Goal: Information Seeking & Learning: Find specific fact

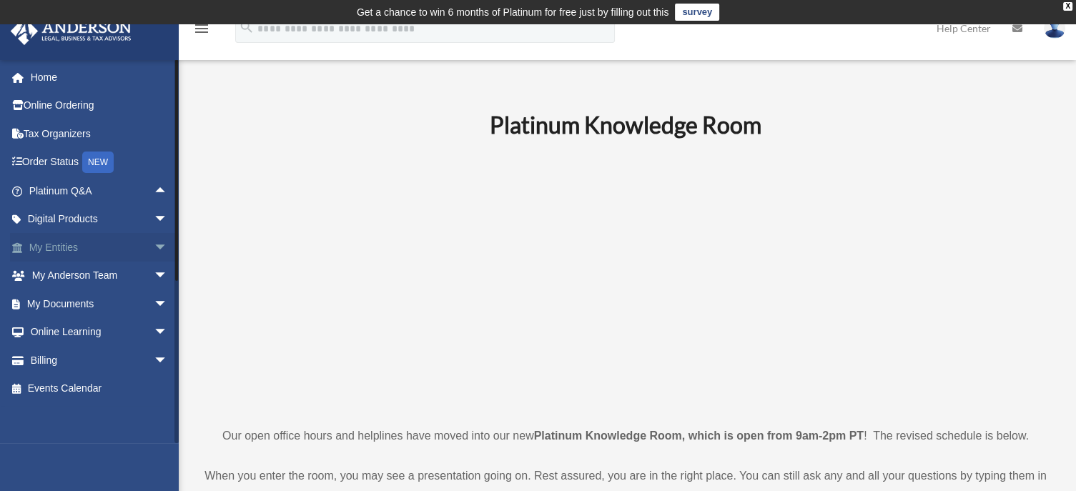
click at [154, 244] on span "arrow_drop_down" at bounding box center [168, 247] width 29 height 29
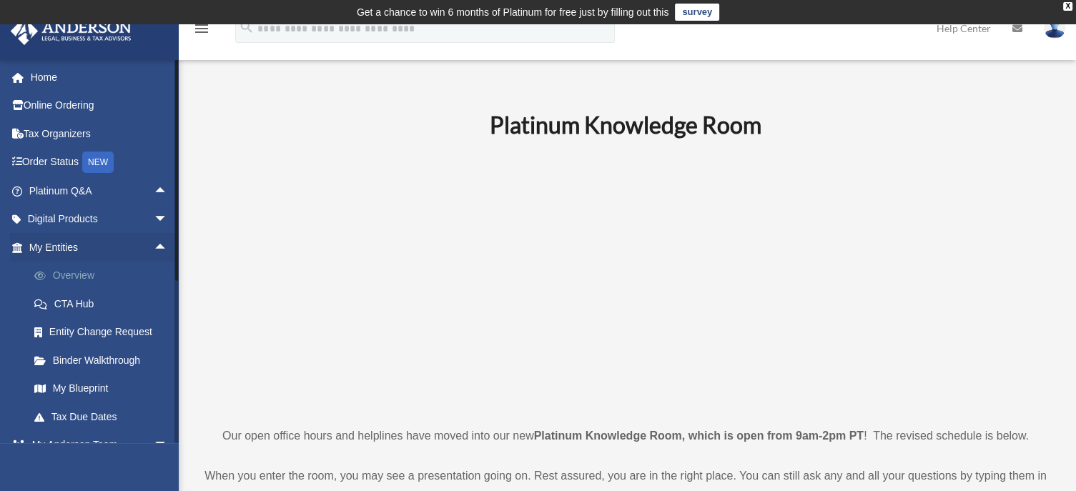
click at [89, 270] on link "Overview" at bounding box center [104, 276] width 169 height 29
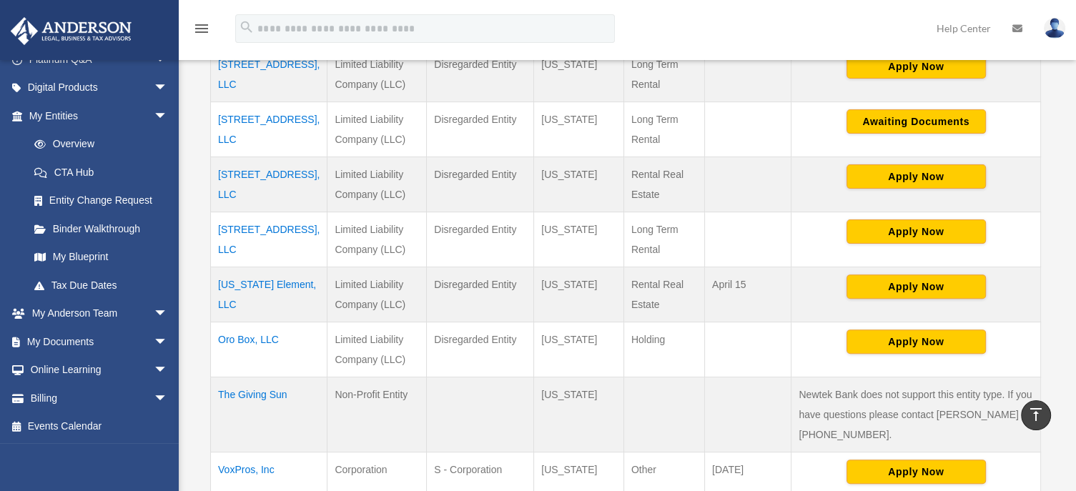
scroll to position [403, 0]
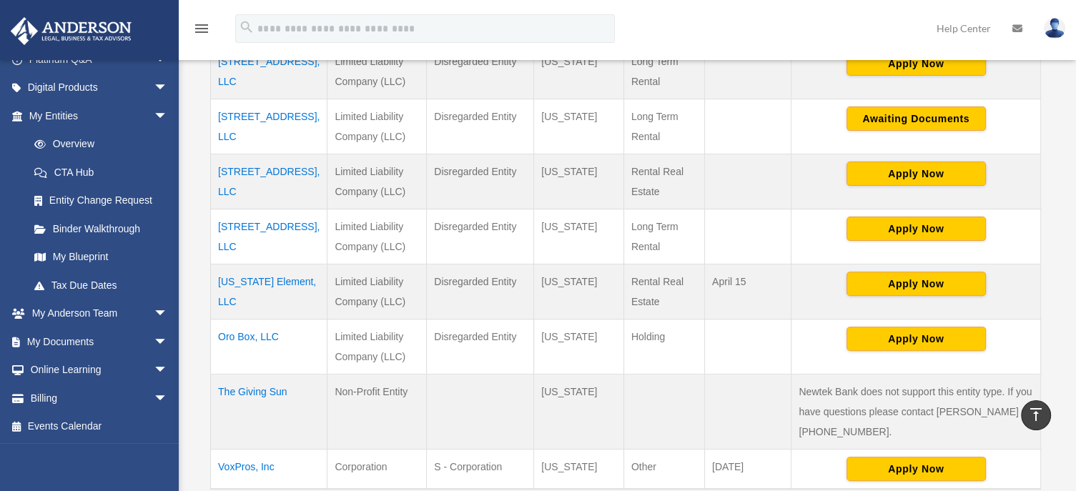
click at [254, 319] on td "Oro Box, LLC" at bounding box center [269, 346] width 116 height 55
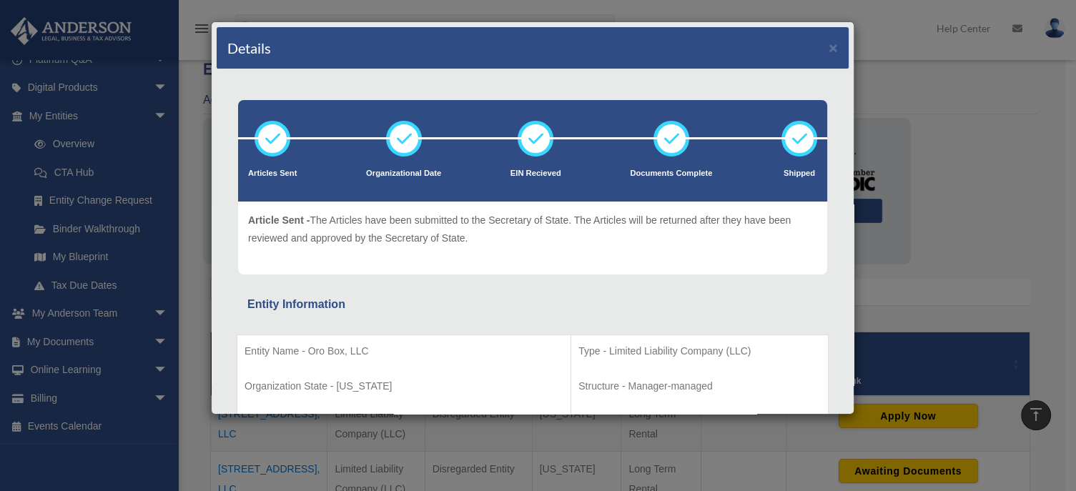
scroll to position [29, 0]
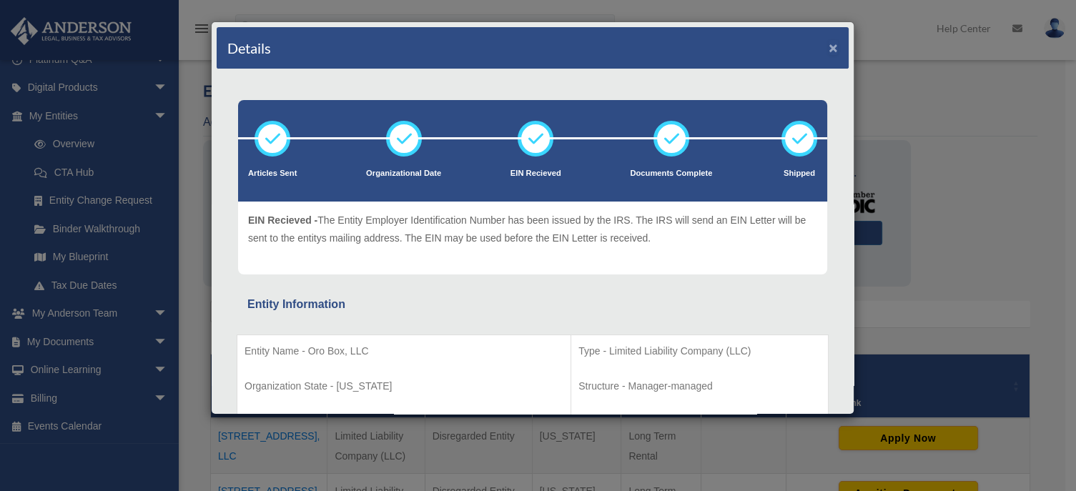
click at [828, 49] on button "×" at bounding box center [832, 47] width 9 height 15
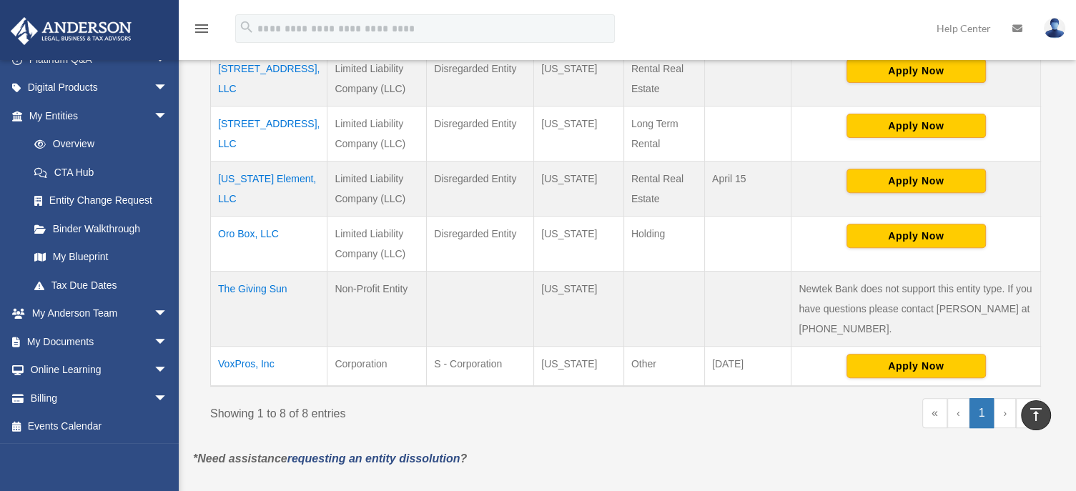
scroll to position [508, 0]
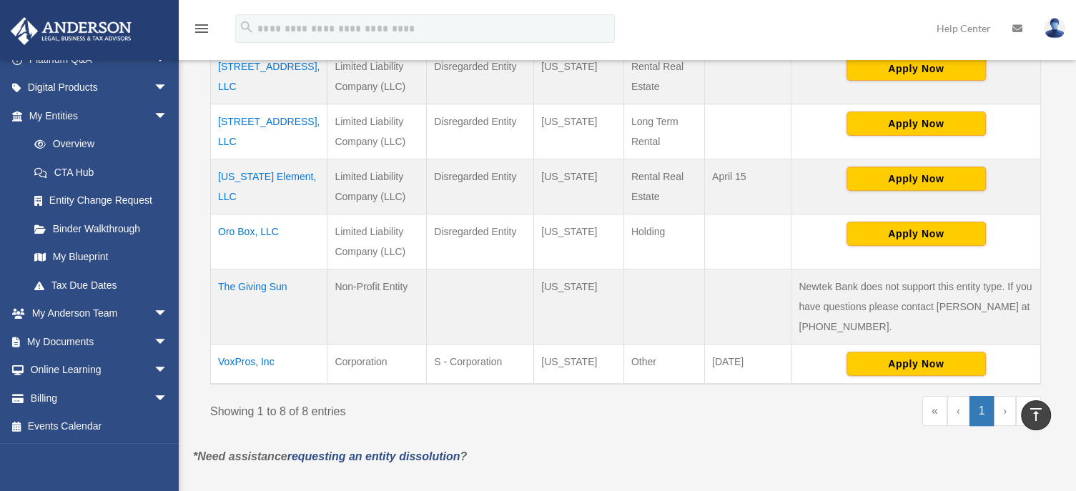
click at [241, 344] on td "VoxPros, Inc" at bounding box center [269, 364] width 116 height 40
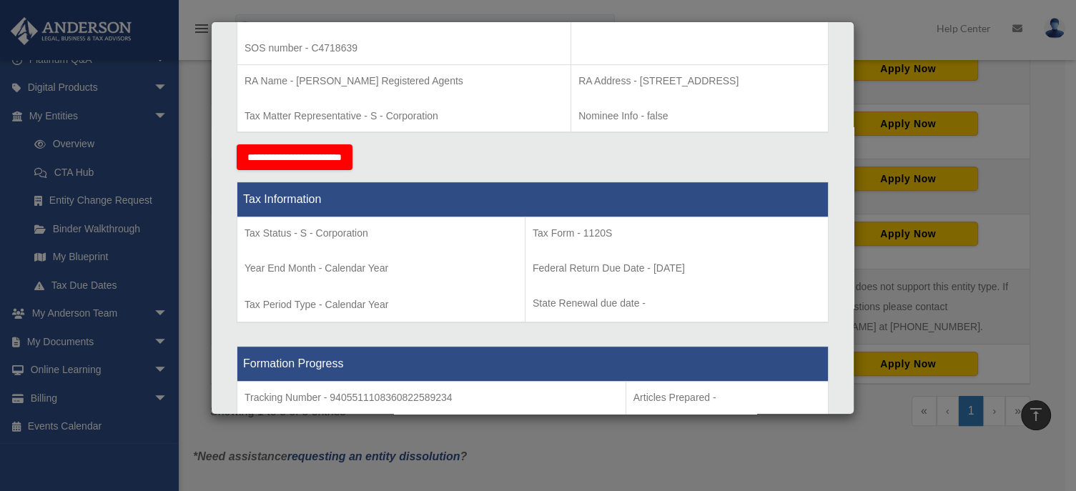
scroll to position [440, 0]
